Goal: Information Seeking & Learning: Find specific fact

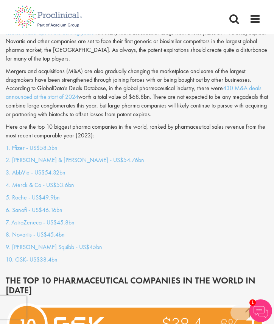
scroll to position [561, 0]
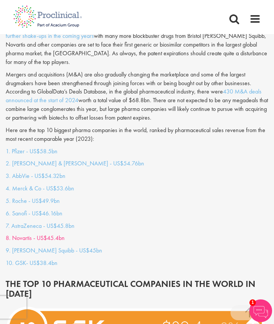
click at [22, 234] on link "8. Novartis - US$45.4bn" at bounding box center [35, 238] width 59 height 8
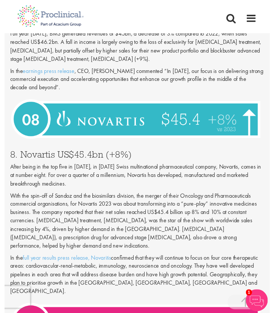
scroll to position [1164, 0]
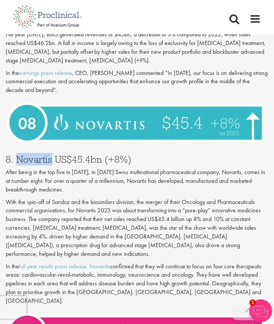
drag, startPoint x: 16, startPoint y: 128, endPoint x: 50, endPoint y: 133, distance: 34.5
click at [51, 154] on h3 "8. Novartis US$45.4bn (+8%)" at bounding box center [137, 159] width 262 height 10
click at [101, 117] on img at bounding box center [137, 122] width 262 height 48
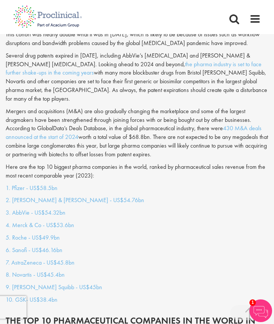
scroll to position [530, 0]
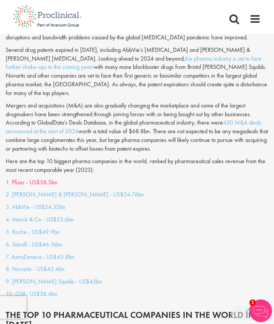
click at [20, 178] on link "1. Pfizer - US$58.5bn" at bounding box center [32, 182] width 52 height 8
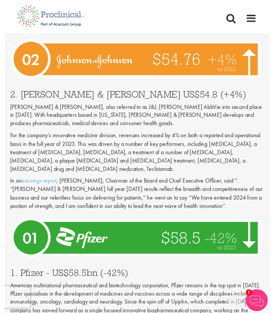
scroll to position [2663, 0]
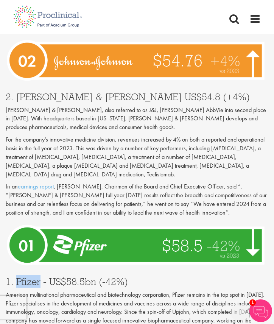
drag, startPoint x: 16, startPoint y: 154, endPoint x: 40, endPoint y: 155, distance: 23.8
click at [40, 276] on h3 "1. Pfizer - US$58.5bn (-42%)" at bounding box center [137, 281] width 262 height 10
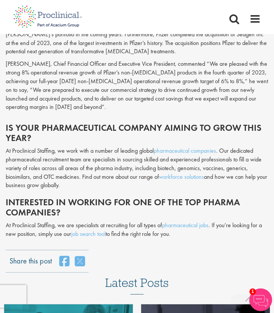
scroll to position [3070, 0]
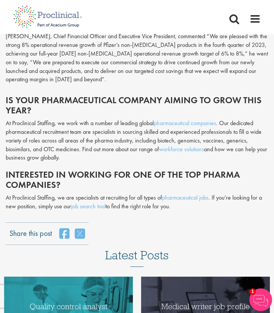
scroll to position [530, 0]
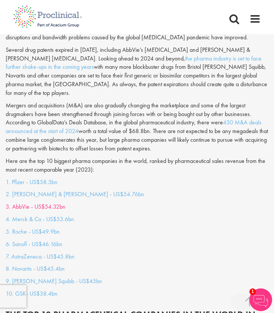
click at [33, 203] on link "3. AbbVie - US$54.32bn" at bounding box center [36, 207] width 60 height 8
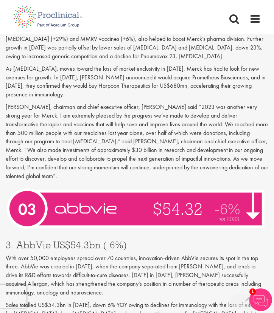
scroll to position [2242, 0]
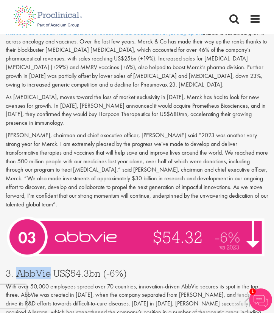
drag, startPoint x: 18, startPoint y: 166, endPoint x: 50, endPoint y: 166, distance: 31.7
click at [50, 268] on h3 "3. AbbVie US$54.3bn (-6%)" at bounding box center [137, 273] width 262 height 10
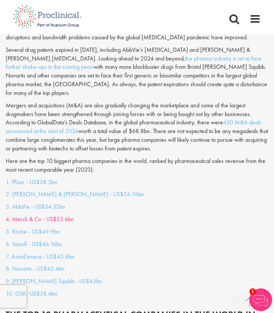
click at [35, 215] on link "4. Merck & Co - US$53.6bn" at bounding box center [40, 219] width 68 height 8
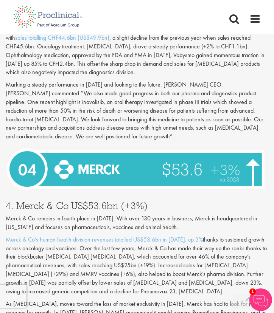
scroll to position [2034, 0]
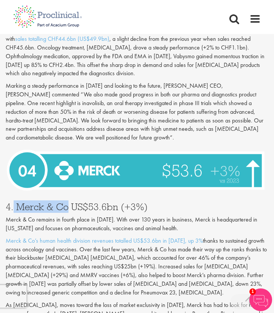
drag, startPoint x: 14, startPoint y: 124, endPoint x: 67, endPoint y: 125, distance: 52.6
click at [67, 202] on h3 "4. Merck & Co US$53.6bn (+3%)" at bounding box center [137, 207] width 262 height 10
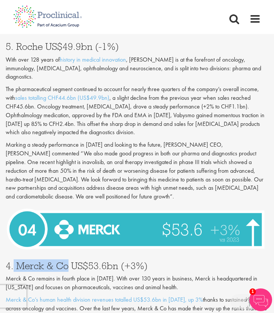
scroll to position [1971, 0]
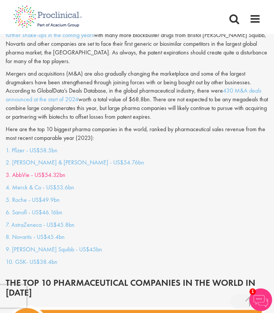
scroll to position [562, 0]
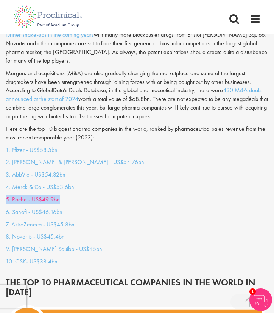
click at [26, 195] on link "5. Roche - US$49.9bn" at bounding box center [33, 199] width 54 height 8
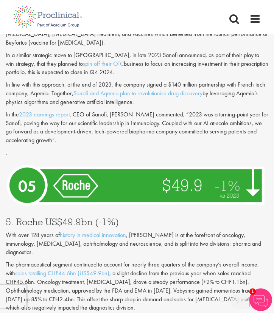
scroll to position [1789, 0]
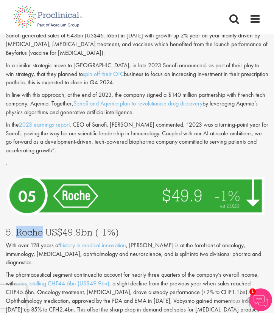
drag, startPoint x: 17, startPoint y: 160, endPoint x: 40, endPoint y: 159, distance: 23.8
click at [42, 227] on h3 "5. Roche US$49.9bn (-1%)" at bounding box center [137, 232] width 262 height 10
